Goal: Transaction & Acquisition: Subscribe to service/newsletter

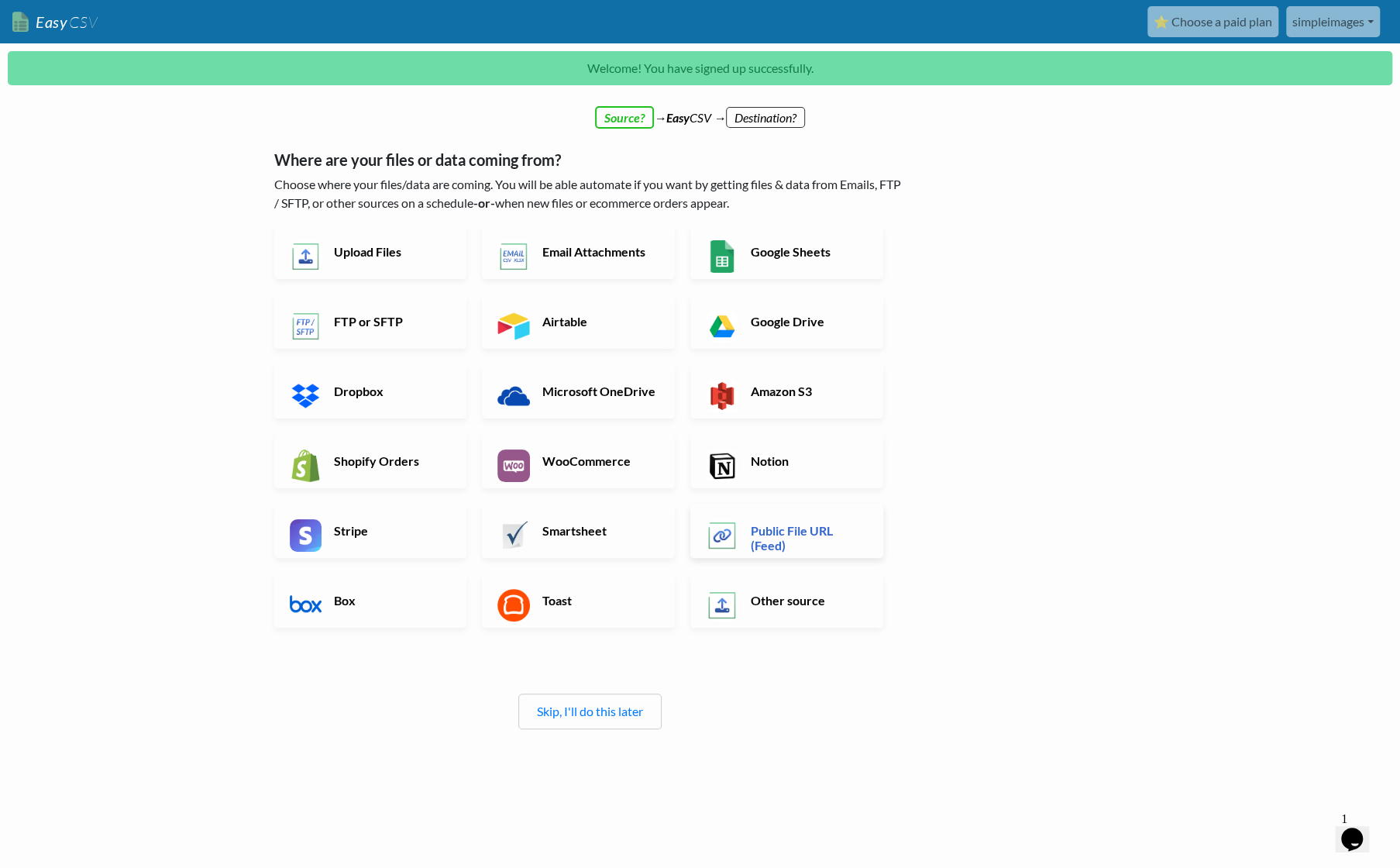
click at [785, 526] on h6 "Public File URL (Feed)" at bounding box center [808, 538] width 121 height 30
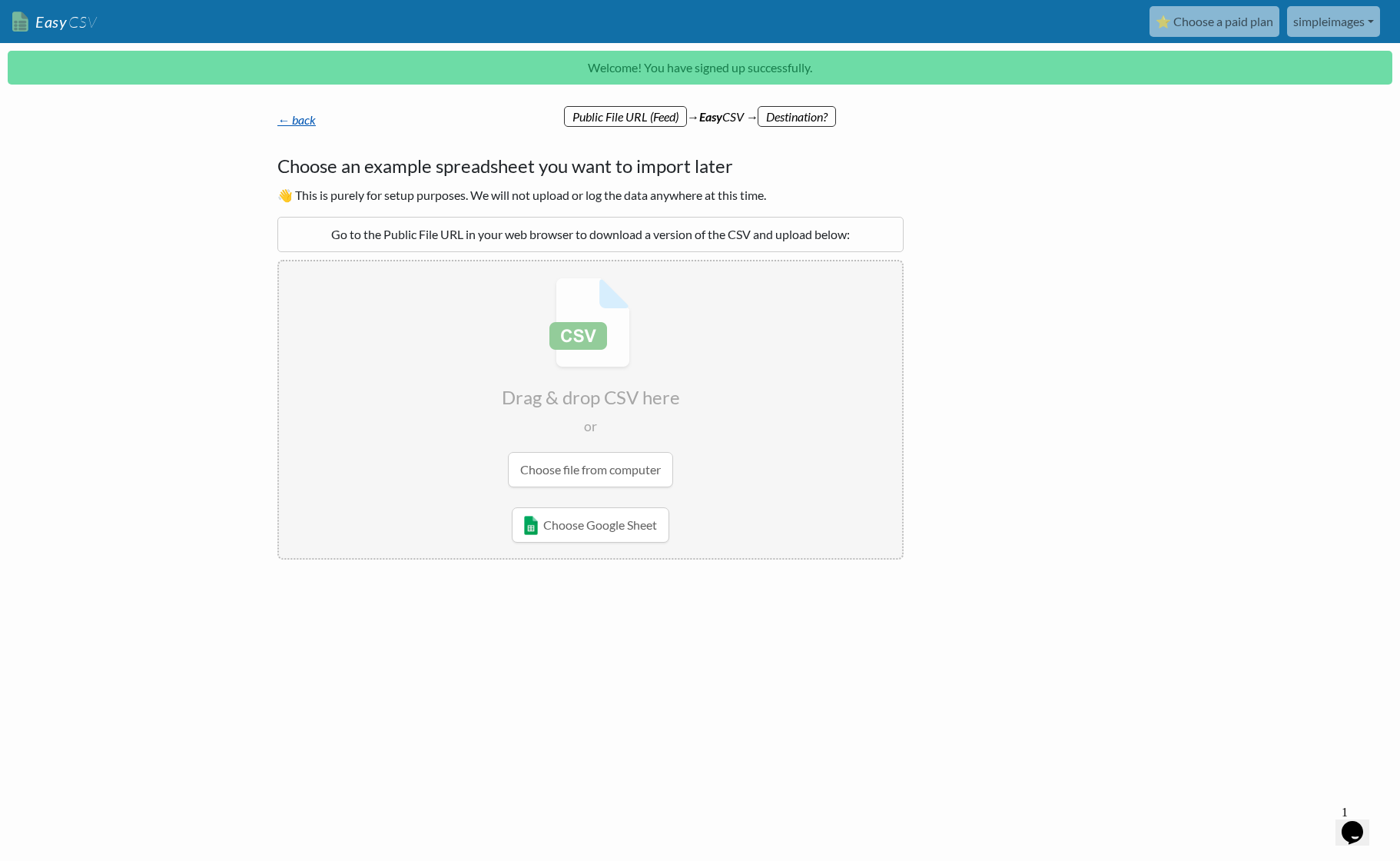
click at [308, 125] on link "← back" at bounding box center [296, 119] width 38 height 15
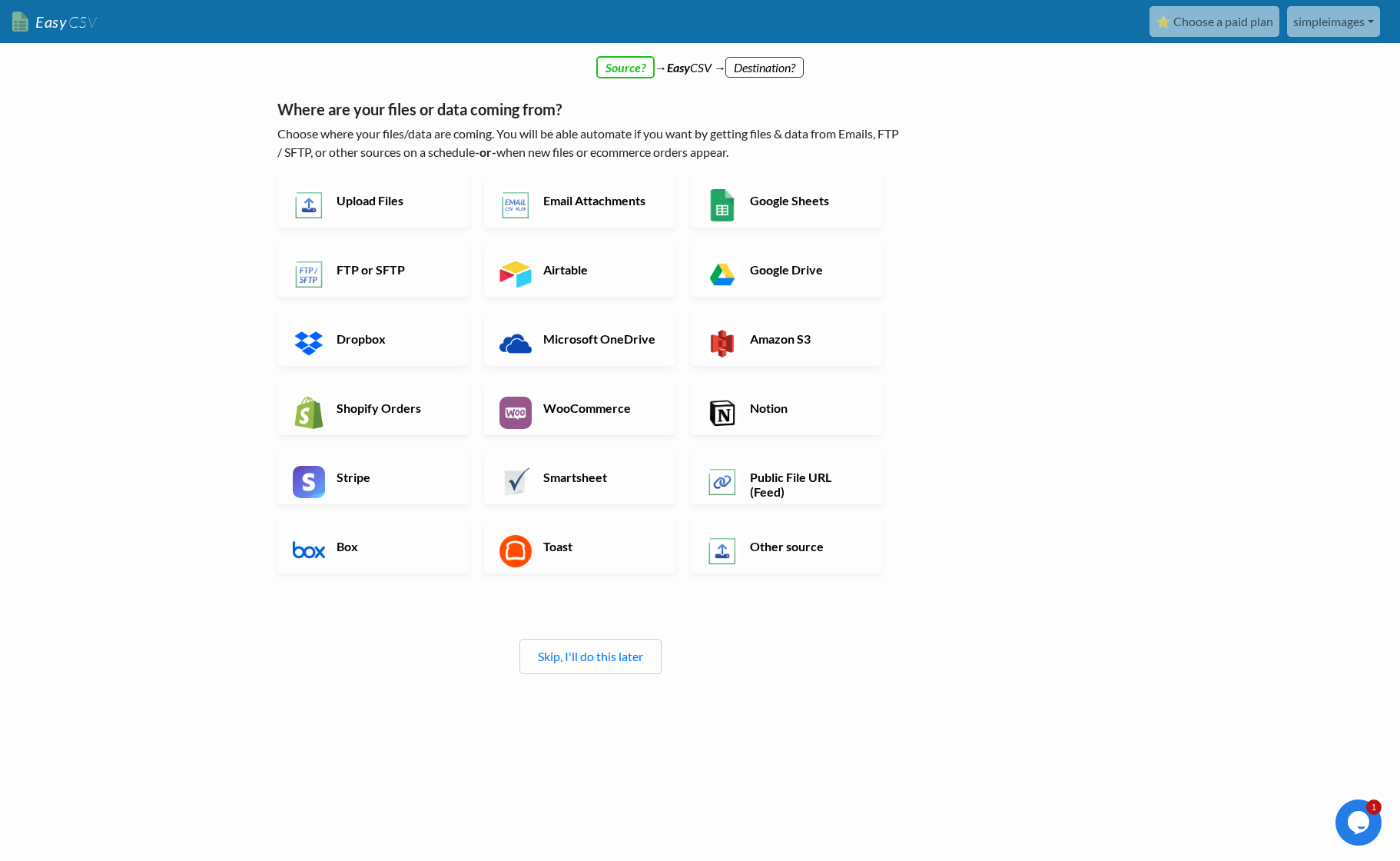
click at [1210, 22] on link "⭐ Choose a paid plan" at bounding box center [1214, 22] width 130 height 31
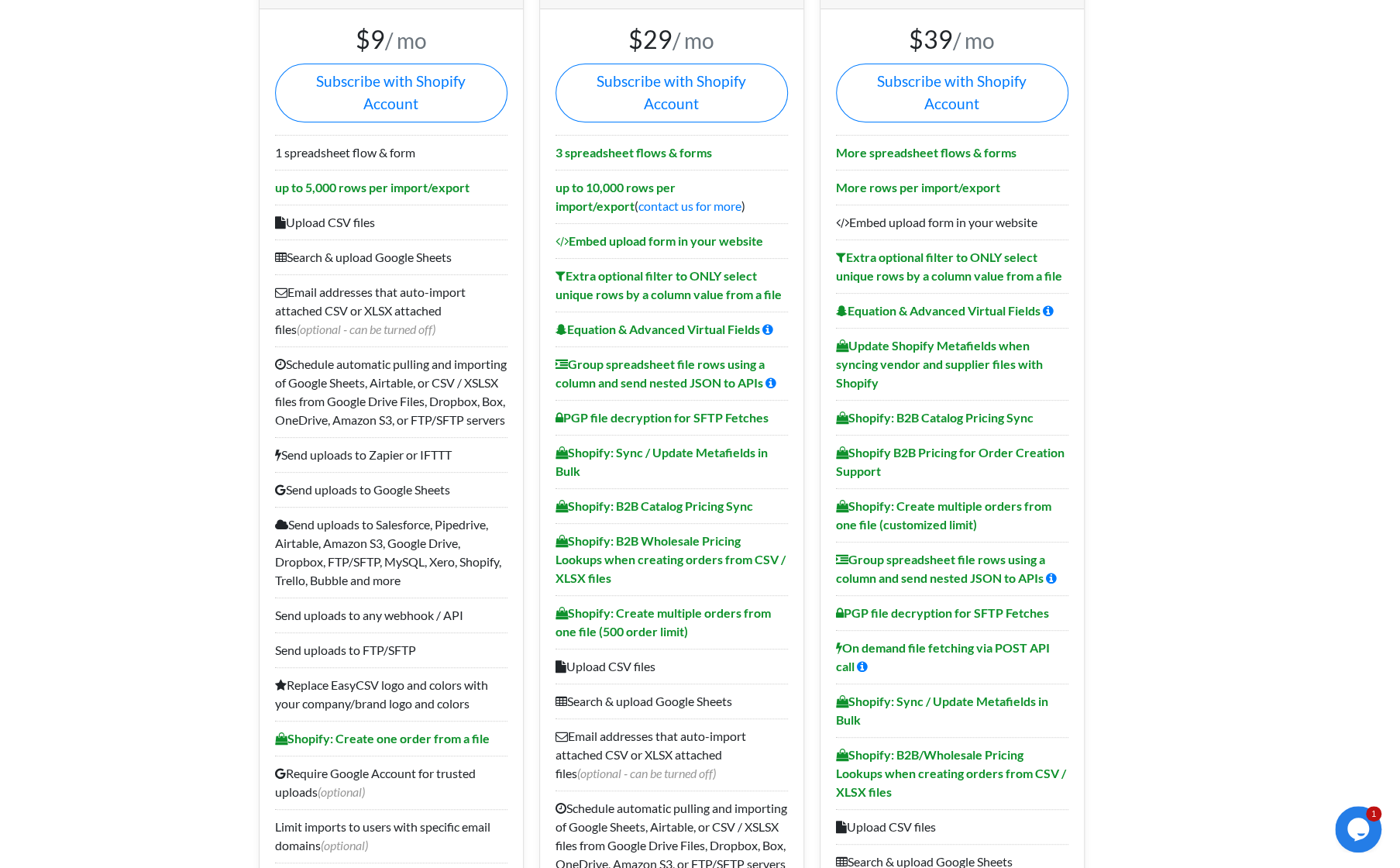
scroll to position [155, 0]
